Goal: Find specific page/section: Find specific page/section

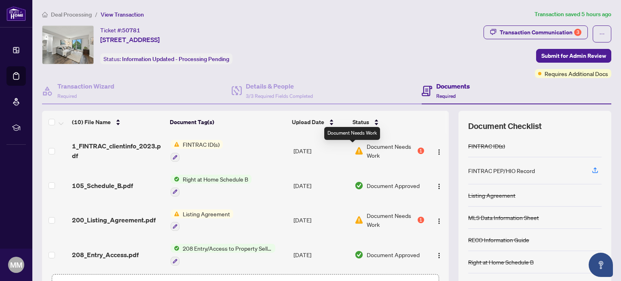
click at [354, 148] on img at bounding box center [358, 150] width 9 height 9
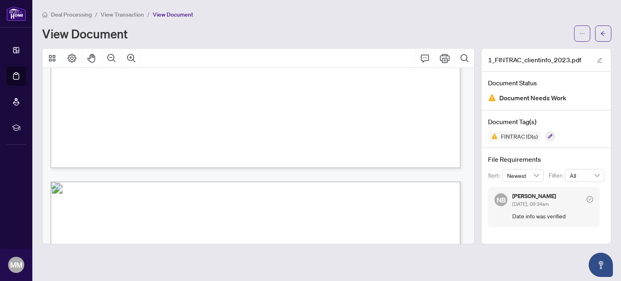
scroll to position [1516, 0]
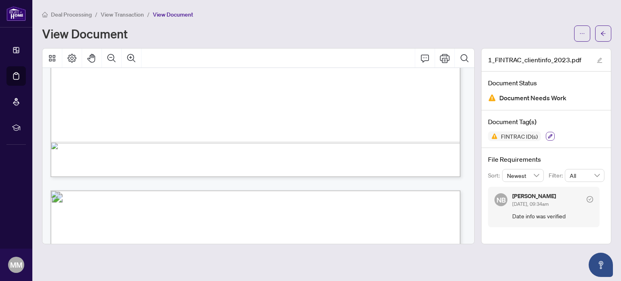
click at [549, 134] on icon "button" at bounding box center [550, 136] width 5 height 5
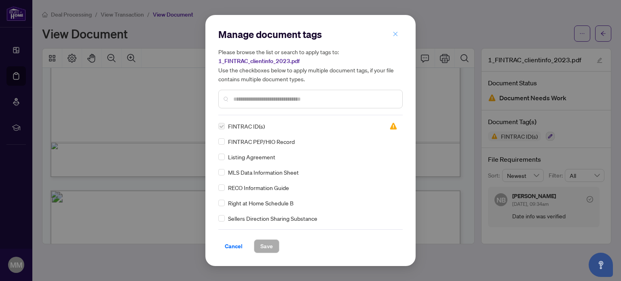
click at [395, 31] on span "button" at bounding box center [395, 33] width 6 height 13
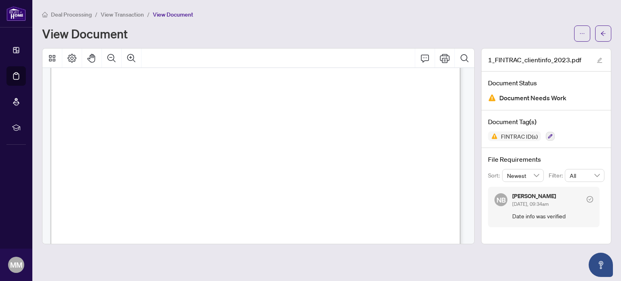
scroll to position [0, 0]
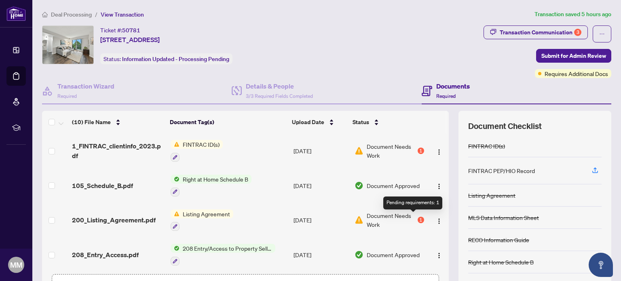
click at [417, 218] on div "1" at bounding box center [420, 220] width 6 height 6
